Goal: Information Seeking & Learning: Learn about a topic

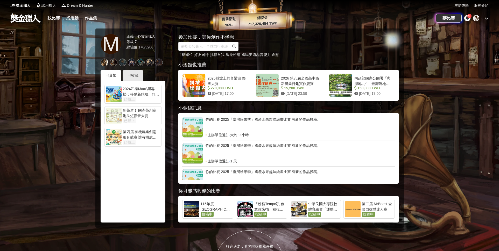
click at [485, 22] on div "辦比賽 26+ M" at bounding box center [461, 18] width 53 height 15
click at [485, 17] on icon at bounding box center [486, 18] width 4 height 4
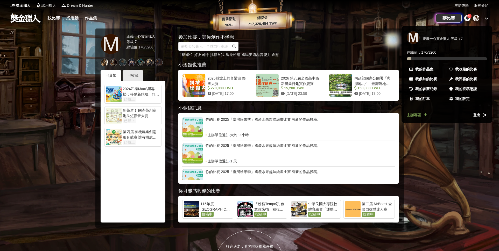
click at [477, 118] on span "登出" at bounding box center [476, 114] width 7 height 5
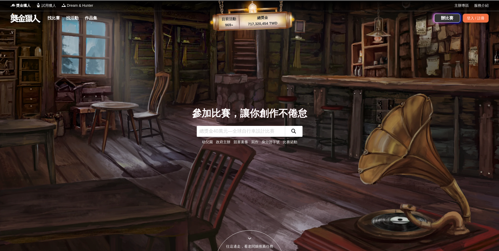
click at [477, 114] on div at bounding box center [249, 125] width 499 height 251
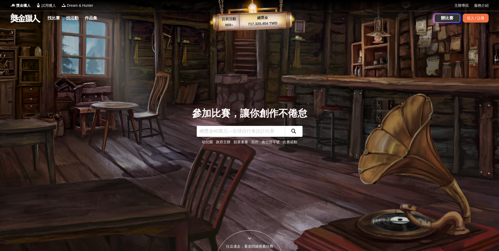
click at [222, 125] on div "參加比賽，讓你創作不倦怠 幼兒園 政府主辦 競賽素養 寫作 身分證字號 比賽活動" at bounding box center [249, 125] width 115 height 39
click at [222, 131] on input "text" at bounding box center [241, 131] width 88 height 11
type input "法國"
click button "submit" at bounding box center [294, 131] width 18 height 11
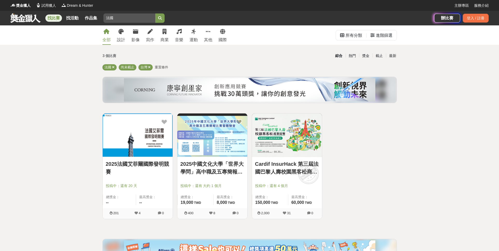
click at [277, 131] on img at bounding box center [287, 134] width 70 height 43
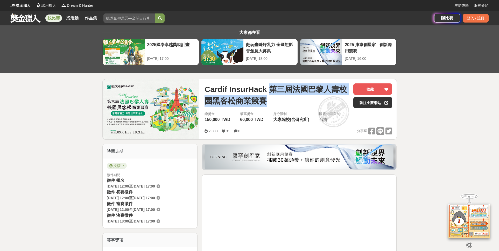
drag, startPoint x: 269, startPoint y: 89, endPoint x: 277, endPoint y: 104, distance: 17.2
click at [277, 104] on span "Cardif InsurHack 第三屆法國巴黎人壽校園黑客松商業競賽" at bounding box center [276, 94] width 145 height 23
copy span "第三屆法國巴黎人壽校園黑客松商業競賽"
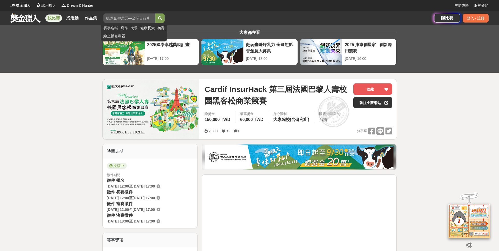
click at [137, 19] on input "法國" at bounding box center [129, 17] width 52 height 9
type input "法"
type input "光"
click at [155, 13] on button "submit" at bounding box center [159, 17] width 9 height 9
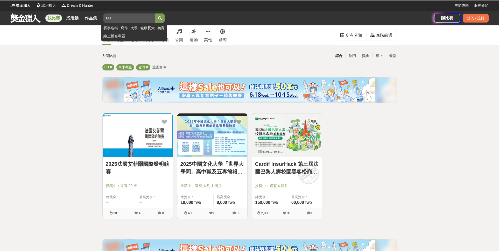
click at [155, 13] on button "submit" at bounding box center [159, 17] width 9 height 9
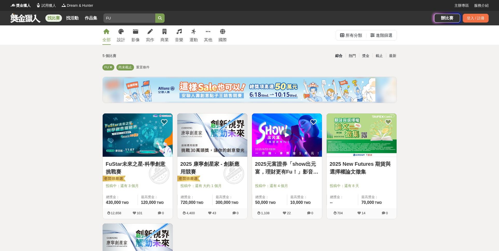
click at [132, 146] on img at bounding box center [138, 134] width 70 height 43
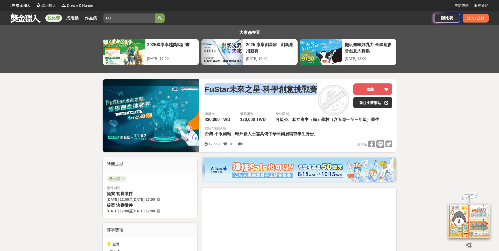
drag, startPoint x: 205, startPoint y: 89, endPoint x: 337, endPoint y: 87, distance: 132.1
click at [339, 86] on div "FuStar未來之星-科學創意挑戰賽" at bounding box center [276, 89] width 145 height 12
copy span "FuStar未來之星-科學創意挑戰賽"
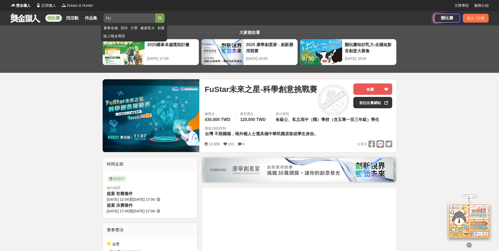
click at [123, 21] on input "FU" at bounding box center [129, 17] width 52 height 9
type input "F"
type input "科林"
click at [155, 13] on button "submit" at bounding box center [159, 17] width 9 height 9
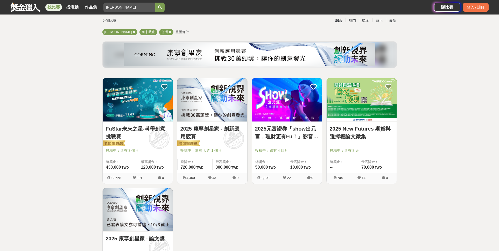
scroll to position [44, 0]
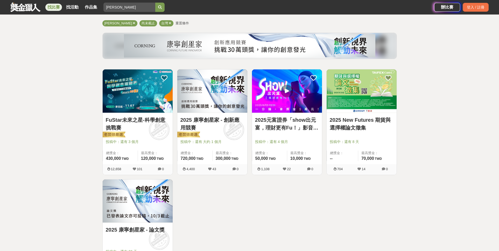
click at [226, 97] on img at bounding box center [212, 90] width 70 height 43
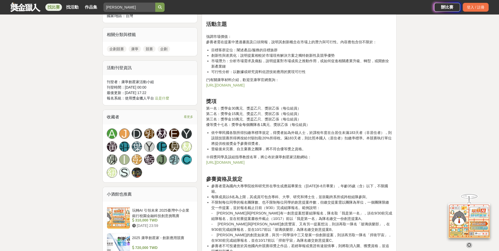
scroll to position [391, 0]
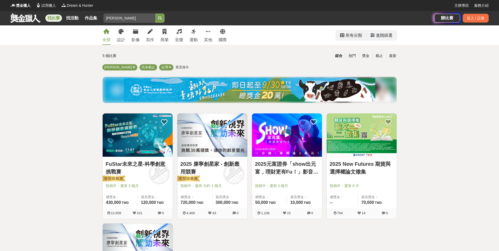
click at [380, 32] on div "進階篩選" at bounding box center [384, 35] width 17 height 10
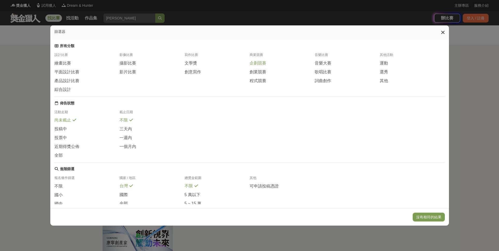
click at [259, 64] on span "企劃競賽" at bounding box center [257, 63] width 17 height 5
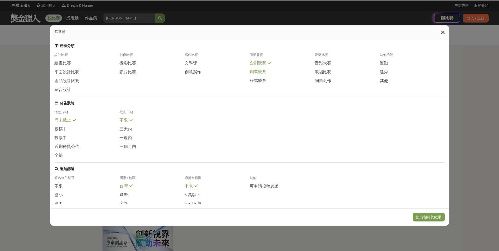
click at [258, 75] on span "創業競賽" at bounding box center [257, 71] width 17 height 5
click at [256, 81] on span "程式競賽" at bounding box center [257, 80] width 17 height 5
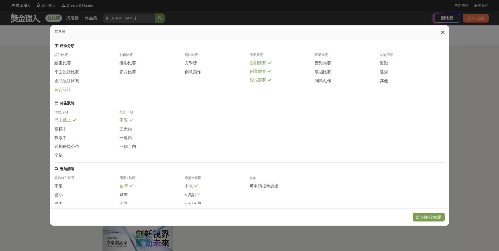
click at [62, 90] on span "綜合設計" at bounding box center [62, 89] width 17 height 5
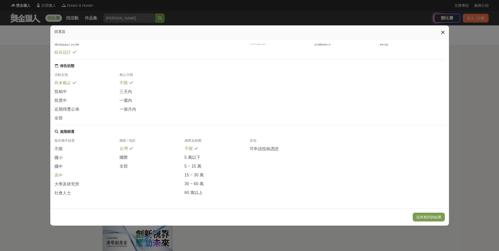
click at [63, 175] on div "高中" at bounding box center [86, 177] width 65 height 9
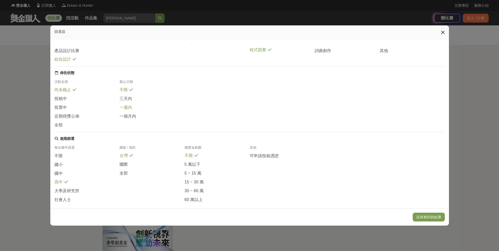
scroll to position [31, 0]
click at [66, 125] on span at bounding box center [66, 124] width 4 height 4
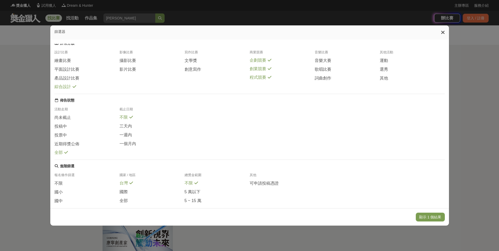
scroll to position [0, 0]
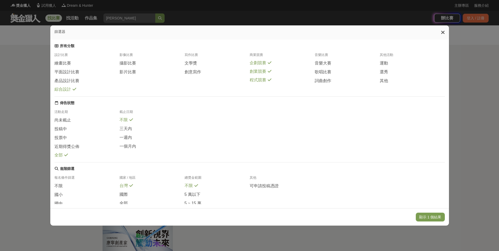
click at [68, 89] on span "綜合設計" at bounding box center [62, 89] width 17 height 5
click at [194, 71] on span "創意寫作" at bounding box center [192, 71] width 17 height 5
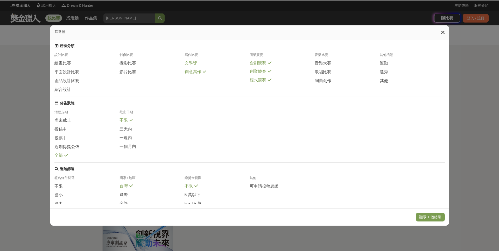
click at [192, 64] on span "文學獎" at bounding box center [190, 63] width 12 height 5
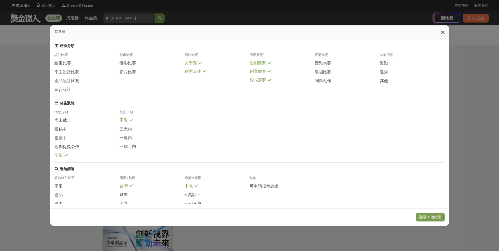
click at [191, 65] on span "文學獎" at bounding box center [190, 62] width 12 height 5
click at [194, 71] on span "創意寫作" at bounding box center [192, 71] width 17 height 5
click at [251, 65] on span "企劃競賽" at bounding box center [257, 62] width 17 height 5
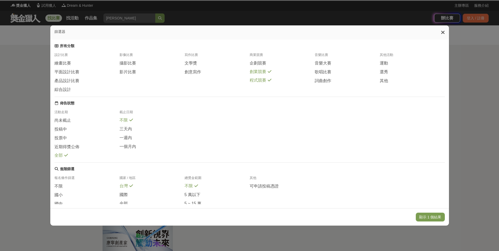
click at [252, 74] on span "創業競賽" at bounding box center [257, 71] width 17 height 5
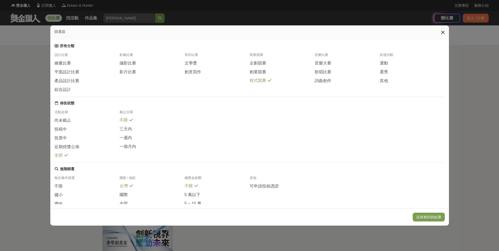
click at [255, 83] on span "程式競賽" at bounding box center [257, 80] width 17 height 5
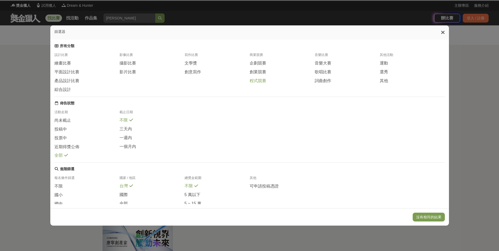
click at [255, 83] on span "程式競賽" at bounding box center [257, 80] width 17 height 5
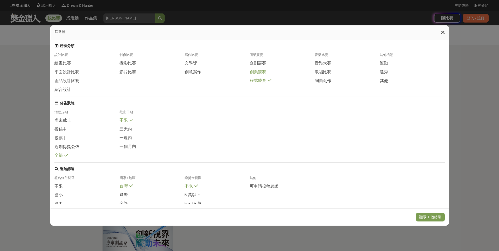
click at [255, 71] on span "創業競賽" at bounding box center [257, 71] width 17 height 5
click at [255, 60] on div "商業競賽" at bounding box center [281, 57] width 65 height 8
click at [256, 63] on span "企劃競賽" at bounding box center [257, 63] width 17 height 5
click at [423, 217] on button "顯示 1 個結果" at bounding box center [430, 217] width 29 height 9
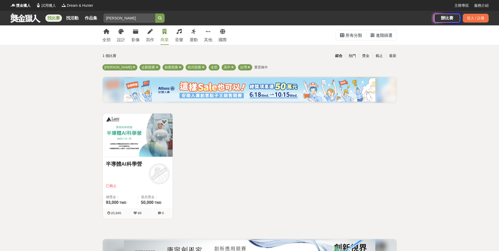
click at [150, 145] on img at bounding box center [138, 134] width 70 height 43
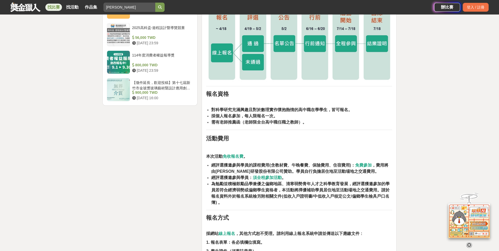
scroll to position [903, 0]
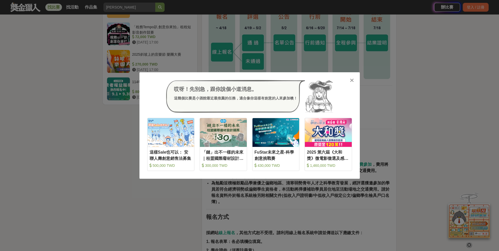
click at [350, 80] on icon at bounding box center [352, 80] width 4 height 5
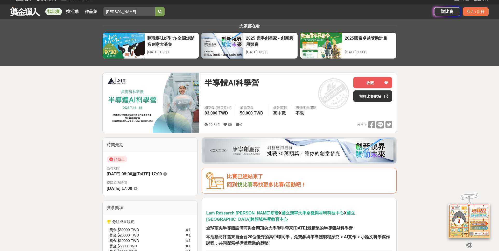
scroll to position [6, 0]
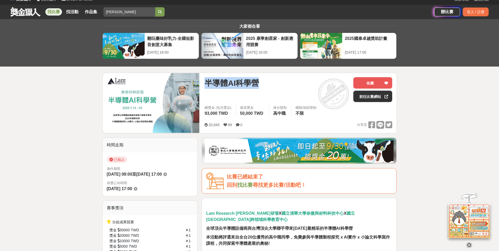
drag, startPoint x: 258, startPoint y: 83, endPoint x: 196, endPoint y: 82, distance: 61.7
click at [196, 82] on div "半導體AI科學營 收藏 前往比賽網站 總獎金 (包含獎品) 93,000 TWD 最高獎金 50,000 TWD 身分限制 高中職 國籍/地區限制 不限 20…" at bounding box center [249, 103] width 294 height 61
copy div "半導體AI科學營"
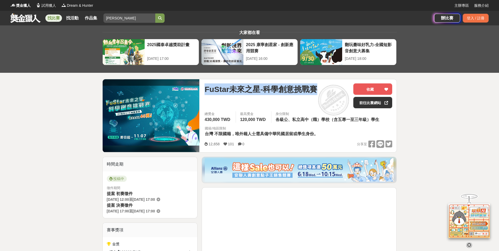
drag, startPoint x: 204, startPoint y: 87, endPoint x: 345, endPoint y: 87, distance: 140.9
click at [345, 87] on div "FuStar未來之星-科學創意挑戰賽 收藏 前往比賽網站 總獎金 430,000 TWD 最高獎金 120,000 TWD 身分限制 各級公、私立高中（職）學…" at bounding box center [298, 115] width 196 height 73
copy span "FuStar未來之星-科學創意挑戰賽"
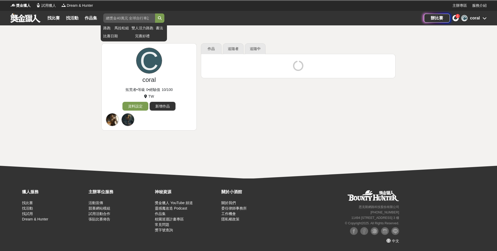
click at [137, 22] on input "search" at bounding box center [129, 17] width 52 height 9
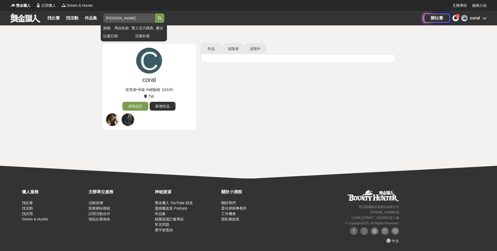
click button "submit" at bounding box center [159, 17] width 9 height 9
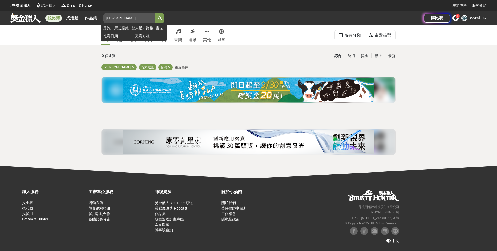
click at [139, 18] on input "[PERSON_NAME]" at bounding box center [129, 17] width 52 height 9
type input "科"
click at [155, 13] on button "submit" at bounding box center [159, 17] width 9 height 9
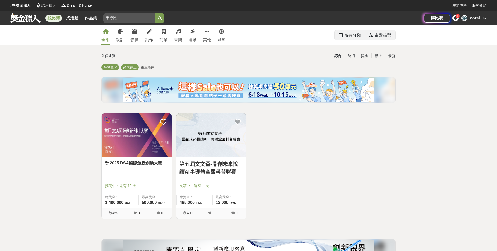
click at [385, 36] on div "進階篩選" at bounding box center [383, 35] width 17 height 10
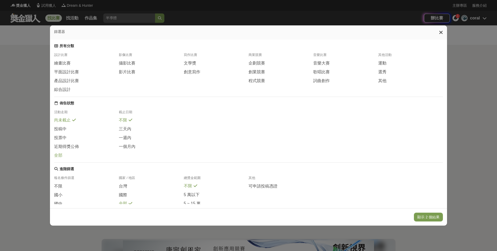
click at [58, 156] on span "全部" at bounding box center [58, 155] width 8 height 5
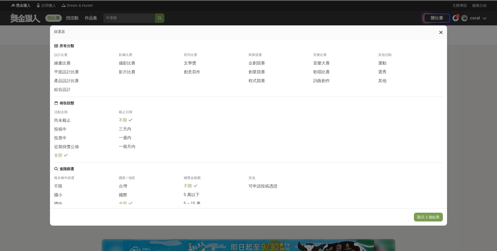
scroll to position [39, 0]
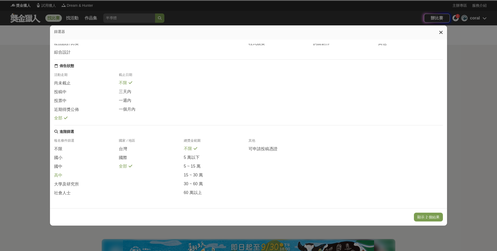
click at [63, 177] on div "高中" at bounding box center [86, 177] width 65 height 9
click at [435, 216] on button "顯示 2 個結果" at bounding box center [428, 217] width 29 height 9
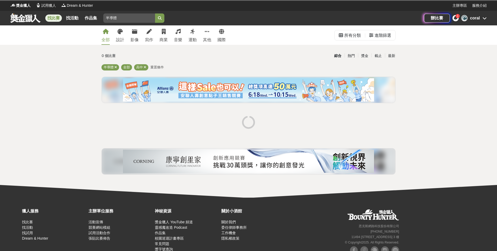
click at [435, 216] on div "獵人服務 找比賽 找活動 找試用 Dream & Hunter 主辦單位服務 活動宣傳 競賽網站模組 試用活動合作 張貼比賽佈告 神秘資源 獎金獵人 YouT…" at bounding box center [248, 234] width 497 height 73
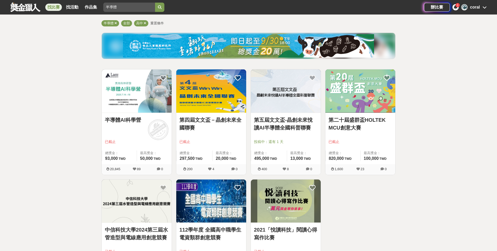
scroll to position [44, 0]
click at [162, 104] on img at bounding box center [137, 90] width 70 height 43
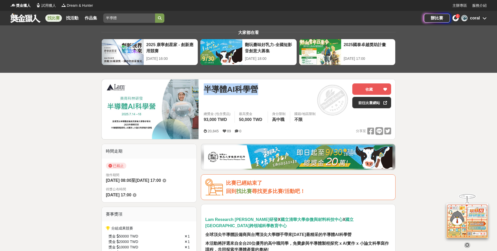
drag, startPoint x: 204, startPoint y: 90, endPoint x: 272, endPoint y: 91, distance: 67.9
click at [272, 91] on div "半導體AI科學營" at bounding box center [276, 89] width 145 height 12
copy span "半導體AI科學營"
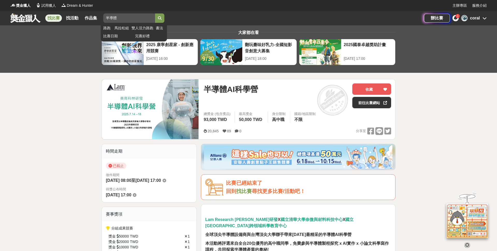
click at [140, 17] on input "半導體" at bounding box center [129, 17] width 52 height 9
type input "fu"
click at [155, 13] on button "submit" at bounding box center [159, 17] width 9 height 9
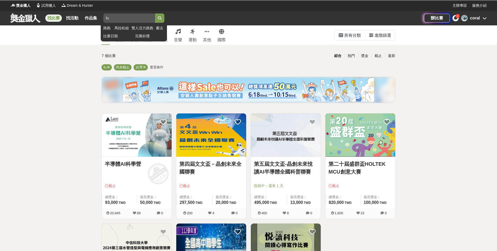
click at [155, 13] on button "submit" at bounding box center [159, 17] width 9 height 9
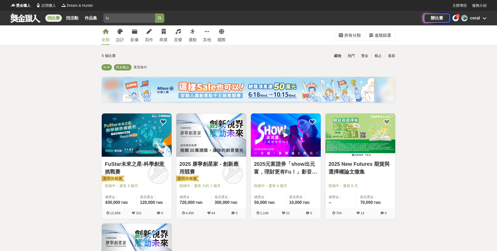
click at [156, 151] on img at bounding box center [137, 134] width 70 height 43
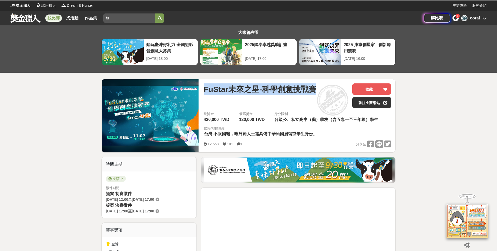
drag, startPoint x: 200, startPoint y: 90, endPoint x: 338, endPoint y: 87, distance: 138.1
click at [338, 87] on div "FuStar未來之星-科學創意挑戰賽 收藏 前往比賽網站 總獎金 430,000 TWD 最高獎金 120,000 TWD 身分限制 各級公、私立高中（職）學…" at bounding box center [298, 115] width 196 height 73
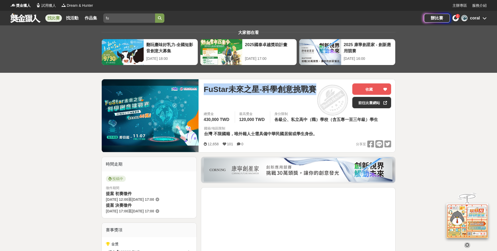
copy span "FuStar未來之星-科學創意挑戰賽"
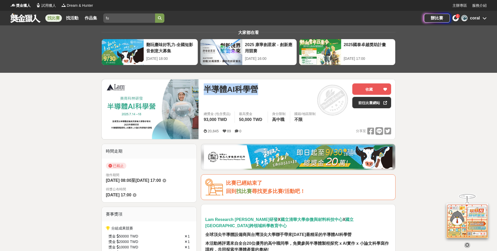
drag, startPoint x: 206, startPoint y: 90, endPoint x: 284, endPoint y: 88, distance: 77.7
click at [284, 88] on div "半導體AI科學營" at bounding box center [276, 89] width 145 height 12
copy span "半導體AI科學營"
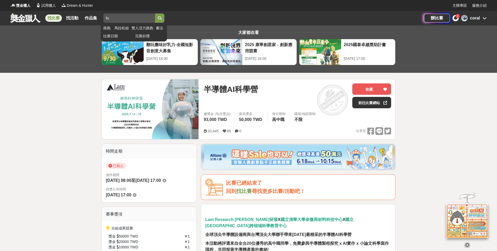
click at [130, 15] on input "fu" at bounding box center [129, 17] width 52 height 9
click at [50, 25] on div "找比賽 找活動 作品集" at bounding box center [73, 18] width 56 height 15
click at [55, 21] on link "找比賽" at bounding box center [53, 18] width 17 height 7
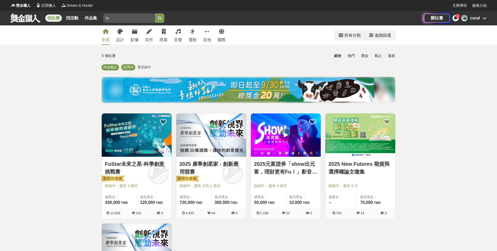
click at [384, 33] on div "進階篩選" at bounding box center [383, 35] width 17 height 10
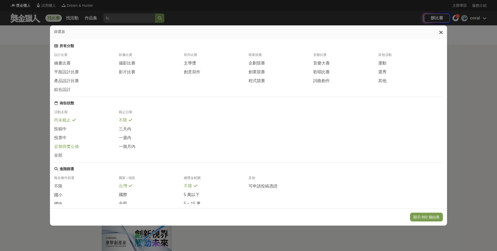
click at [63, 152] on div "近期得獎公佈" at bounding box center [86, 148] width 65 height 9
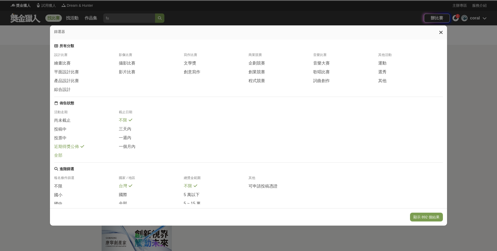
click at [64, 158] on div "全部" at bounding box center [86, 156] width 65 height 6
click at [262, 63] on span "企劃競賽" at bounding box center [257, 63] width 17 height 5
click at [260, 68] on div "企劃競賽" at bounding box center [281, 64] width 65 height 9
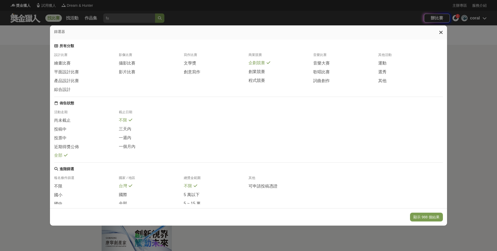
click at [257, 61] on span "企劃競賽" at bounding box center [257, 62] width 17 height 5
click at [250, 65] on span "企劃競賽" at bounding box center [257, 63] width 17 height 5
click at [255, 73] on span "創業競賽" at bounding box center [257, 71] width 17 height 5
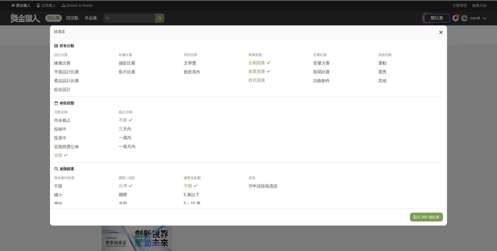
click at [255, 80] on span "程式競賽" at bounding box center [257, 80] width 17 height 5
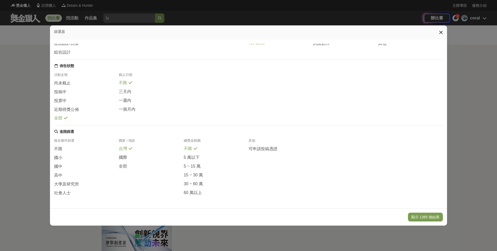
scroll to position [39, 0]
click at [60, 173] on span "高中" at bounding box center [58, 175] width 8 height 5
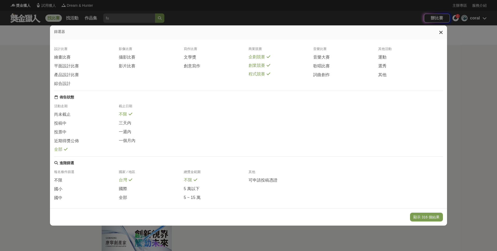
scroll to position [0, 0]
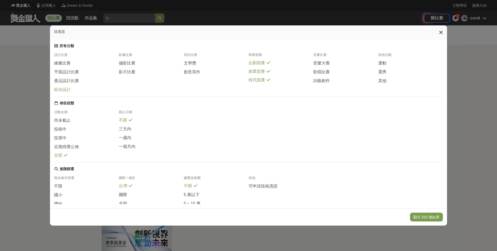
click at [62, 92] on span "綜合設計" at bounding box center [62, 89] width 17 height 5
click at [426, 217] on button "顯示 534 個結果" at bounding box center [426, 217] width 33 height 9
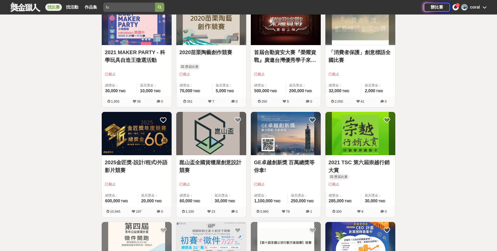
scroll to position [438, 0]
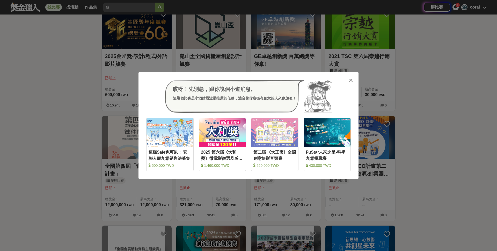
click at [351, 82] on icon at bounding box center [351, 80] width 4 height 5
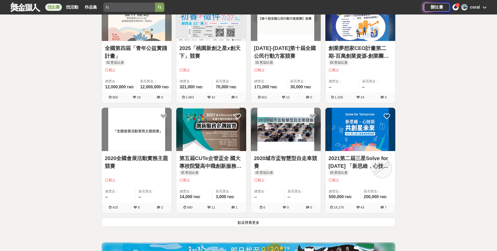
scroll to position [555, 0]
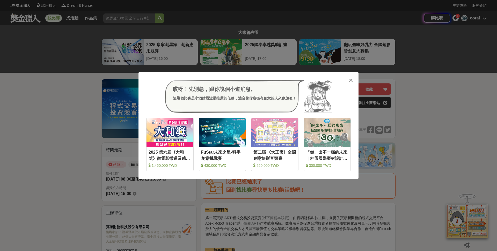
click at [351, 81] on icon at bounding box center [351, 80] width 4 height 5
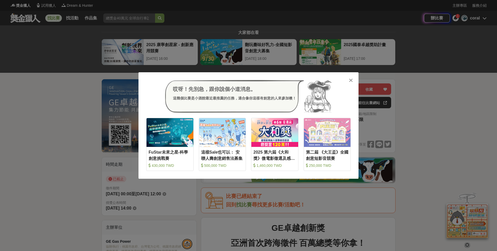
click at [351, 80] on icon at bounding box center [351, 80] width 4 height 5
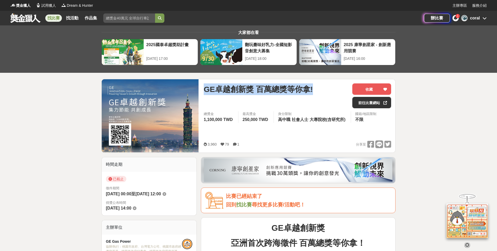
drag, startPoint x: 204, startPoint y: 84, endPoint x: 321, endPoint y: 84, distance: 117.3
click at [321, 84] on div "GE卓越創新獎 百萬總獎等你拿!" at bounding box center [276, 89] width 145 height 12
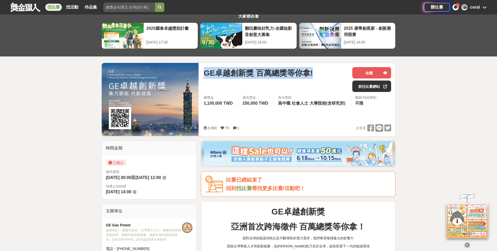
scroll to position [19, 0]
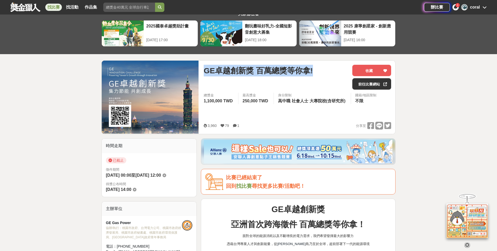
copy span "GE卓越創新獎 百萬總獎等你拿!"
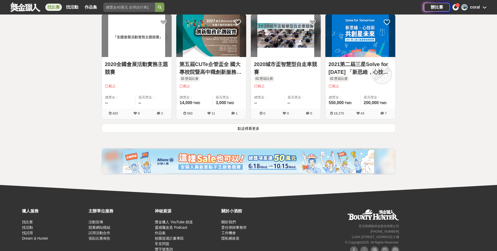
scroll to position [669, 0]
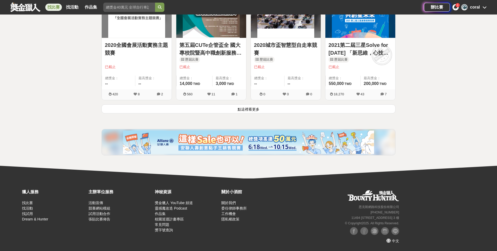
click at [241, 112] on button "點這裡看更多" at bounding box center [249, 108] width 294 height 9
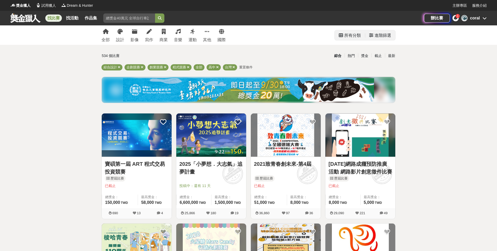
click at [380, 35] on div "進階篩選" at bounding box center [383, 35] width 17 height 10
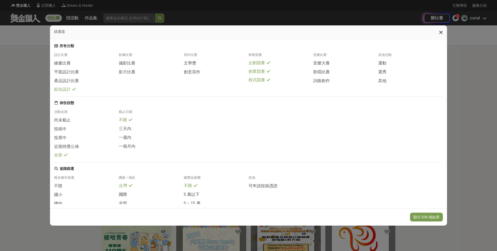
click at [63, 90] on span "綜合設計" at bounding box center [62, 89] width 17 height 5
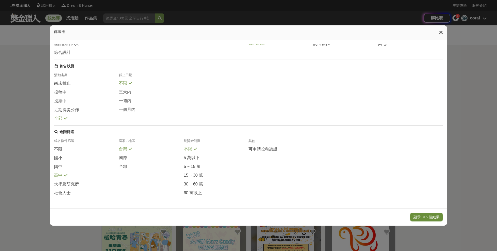
click at [421, 213] on button "顯示 316 個結果" at bounding box center [426, 217] width 33 height 9
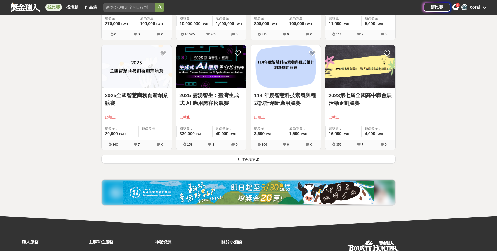
scroll to position [1989, 0]
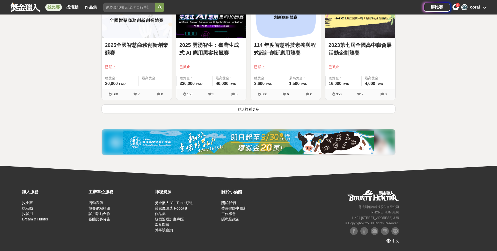
click at [252, 108] on button "點這裡看更多" at bounding box center [249, 108] width 294 height 9
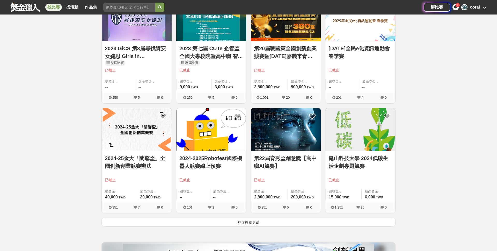
scroll to position [2538, 0]
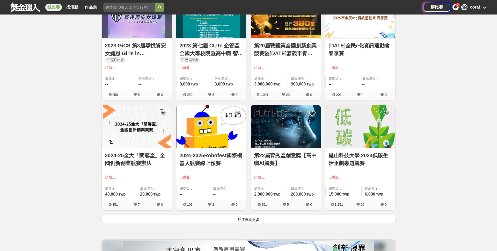
click at [236, 223] on button "點這裡看更多" at bounding box center [249, 219] width 294 height 9
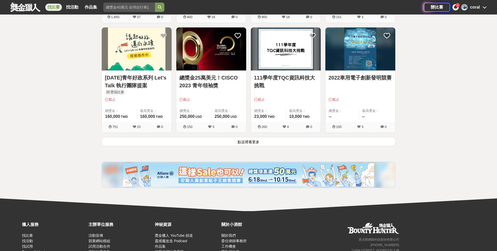
scroll to position [3277, 0]
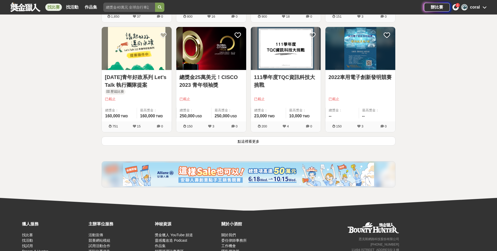
click at [233, 143] on button "點這裡看更多" at bounding box center [249, 141] width 294 height 9
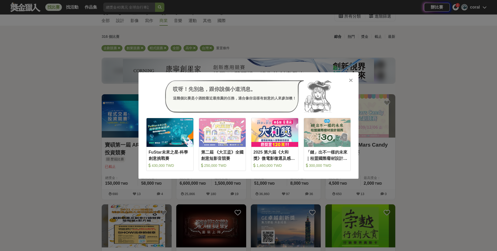
click at [351, 81] on icon at bounding box center [351, 80] width 4 height 5
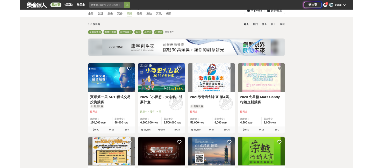
scroll to position [22, 0]
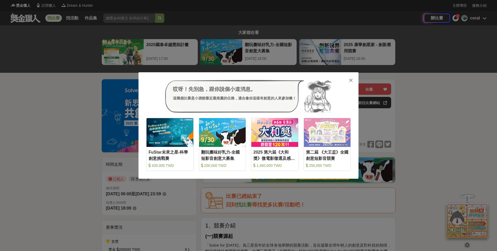
click at [351, 80] on icon at bounding box center [351, 80] width 4 height 5
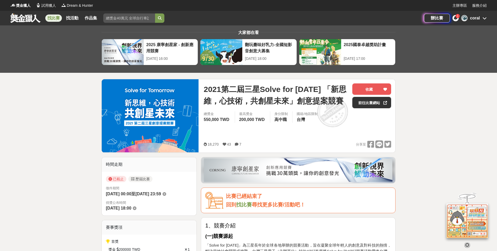
drag, startPoint x: 321, startPoint y: 99, endPoint x: 300, endPoint y: 105, distance: 21.7
click at [333, 107] on span "2021第二屆三星Solve for [DATE] 「新思維，心技術，共創星未來」創意提案競賽" at bounding box center [276, 94] width 145 height 23
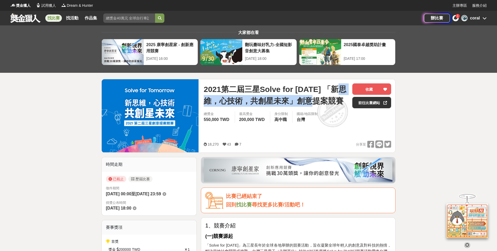
drag, startPoint x: 206, startPoint y: 99, endPoint x: 319, endPoint y: 99, distance: 113.5
click at [319, 99] on span "2021第二屆三星Solve for [DATE] 「新思維，心技術，共創星未來」創意提案競賽" at bounding box center [276, 94] width 145 height 23
copy span "「新思維，心技術，共創星未來」"
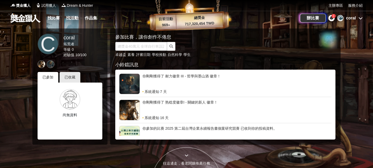
click at [146, 45] on input "text" at bounding box center [141, 46] width 52 height 9
type input "ㄑ"
type input "fu"
click button "submit" at bounding box center [171, 46] width 8 height 9
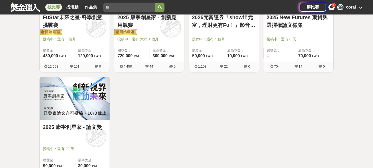
scroll to position [137, 0]
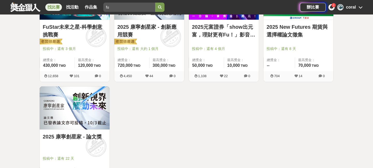
click at [71, 32] on link "FuStar未來之星-科學創意挑戰賽" at bounding box center [75, 31] width 64 height 16
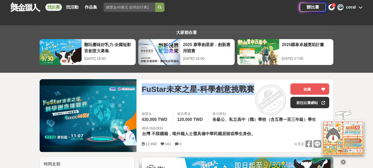
drag, startPoint x: 139, startPoint y: 86, endPoint x: 253, endPoint y: 95, distance: 114.6
click at [253, 95] on div "FuStar未來之星-科學創意挑戰賽 收藏 前往比賽網站 總獎金 430,000 TWD 最高獎金 120,000 TWD 身分限制 各級公、私立高中（職）學…" at bounding box center [236, 115] width 196 height 73
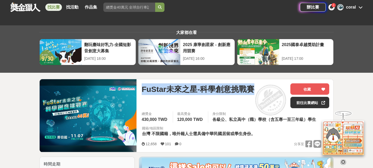
copy span "FuStar未來之星-科學創意挑戰賽"
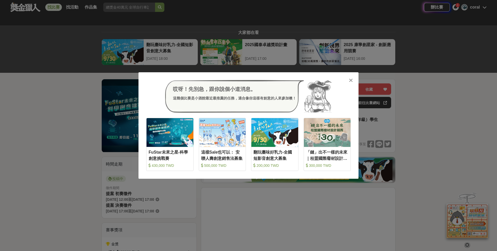
click at [348, 80] on div "哎呀！先別急，跟你說個小道消息。 這幾個比賽是小酒館最近最推薦的任務，適合像你這樣有創意的人來參加噢！ 收藏 FuStar未來之星-科學創意挑戰賽 430,0…" at bounding box center [249, 125] width 220 height 106
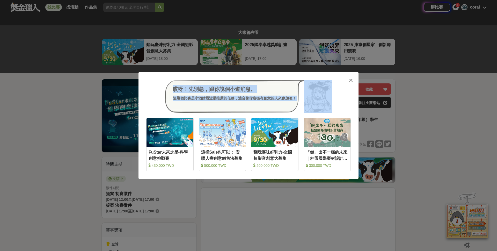
click at [349, 80] on div at bounding box center [350, 79] width 5 height 5
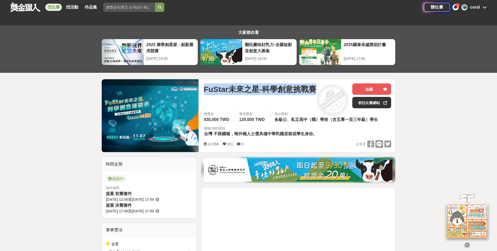
drag, startPoint x: 203, startPoint y: 90, endPoint x: 348, endPoint y: 84, distance: 145.5
click at [348, 84] on div "FuStar未來之星-科學創意挑戰賽 收藏 前往比賽網站 總獎金 430,000 TWD 最高獎金 120,000 TWD 身分限制 各級公、私立高中（職）學…" at bounding box center [298, 115] width 196 height 73
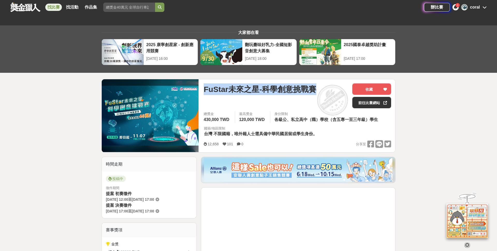
copy span "FuStar未來之星-科學創意挑戰賽"
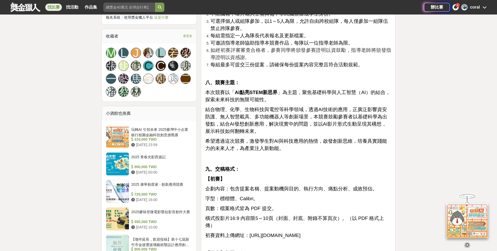
scroll to position [505, 0]
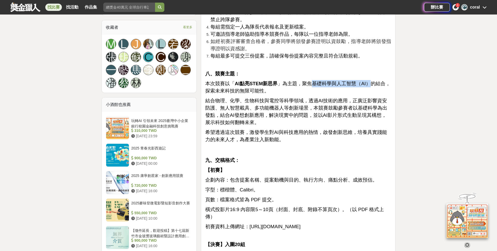
drag, startPoint x: 311, startPoint y: 76, endPoint x: 367, endPoint y: 75, distance: 55.5
click at [367, 81] on span "本次競賽以「 AI點亮STEM新思界 」為主題，聚焦基礎科學與人工智慧（AI）的結合，探索未來科技的無限可能性。" at bounding box center [297, 87] width 185 height 13
copy span "基礎科學與人工智慧（AI）"
